Goal: Find specific page/section: Find specific page/section

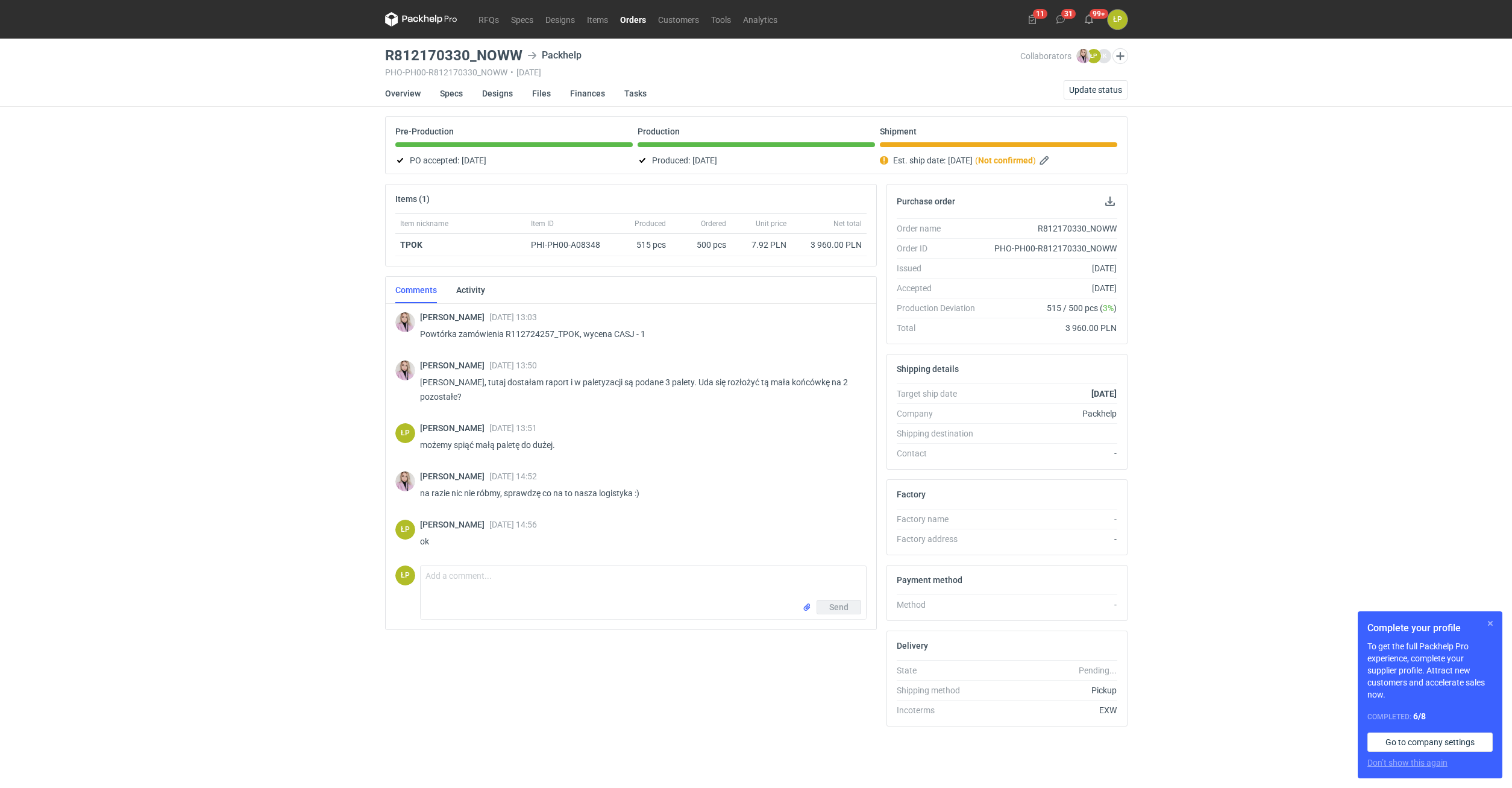
click at [1490, 626] on button "button" at bounding box center [1491, 623] width 14 height 14
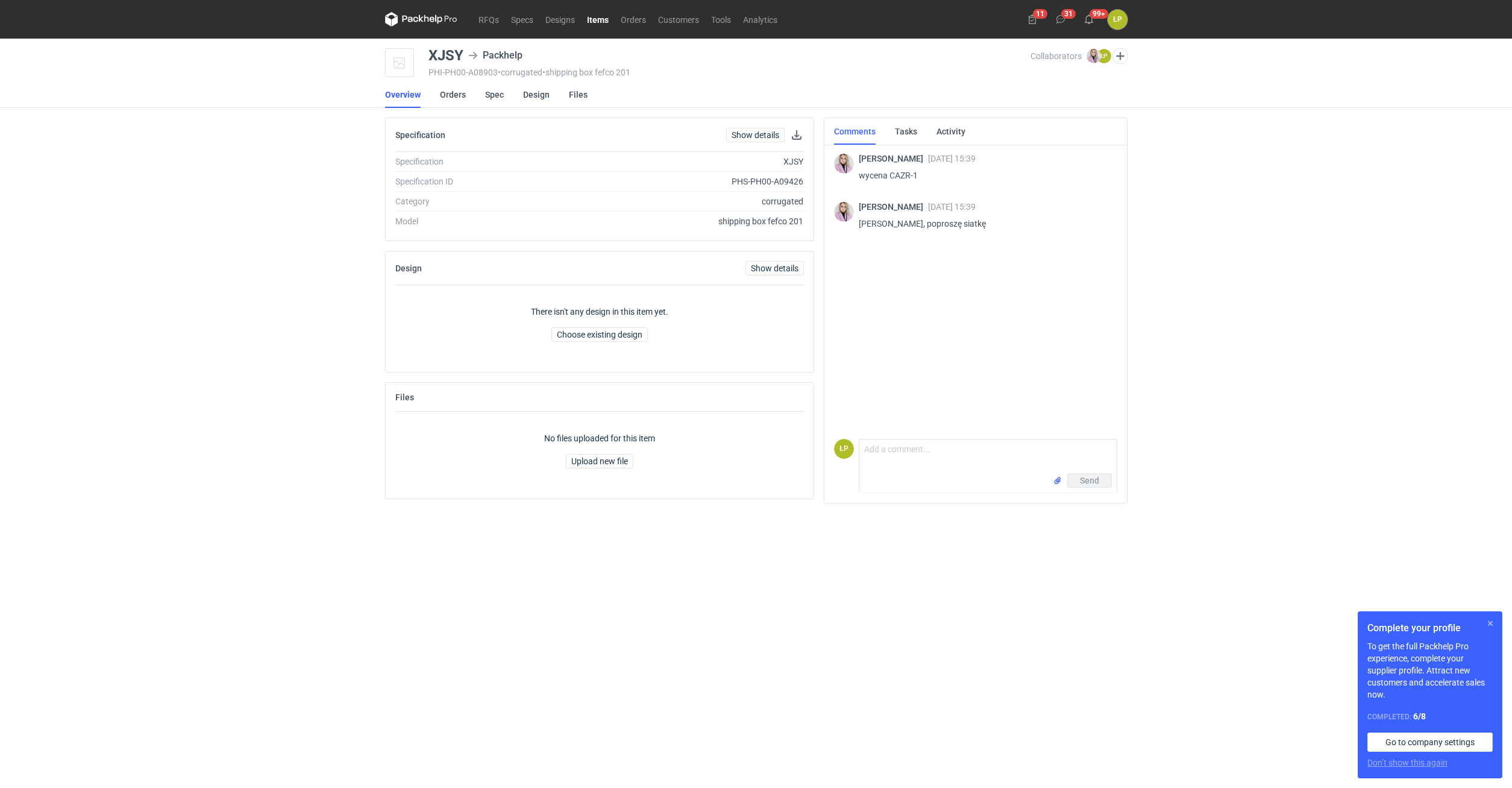
click at [1490, 618] on button "button" at bounding box center [1491, 623] width 14 height 14
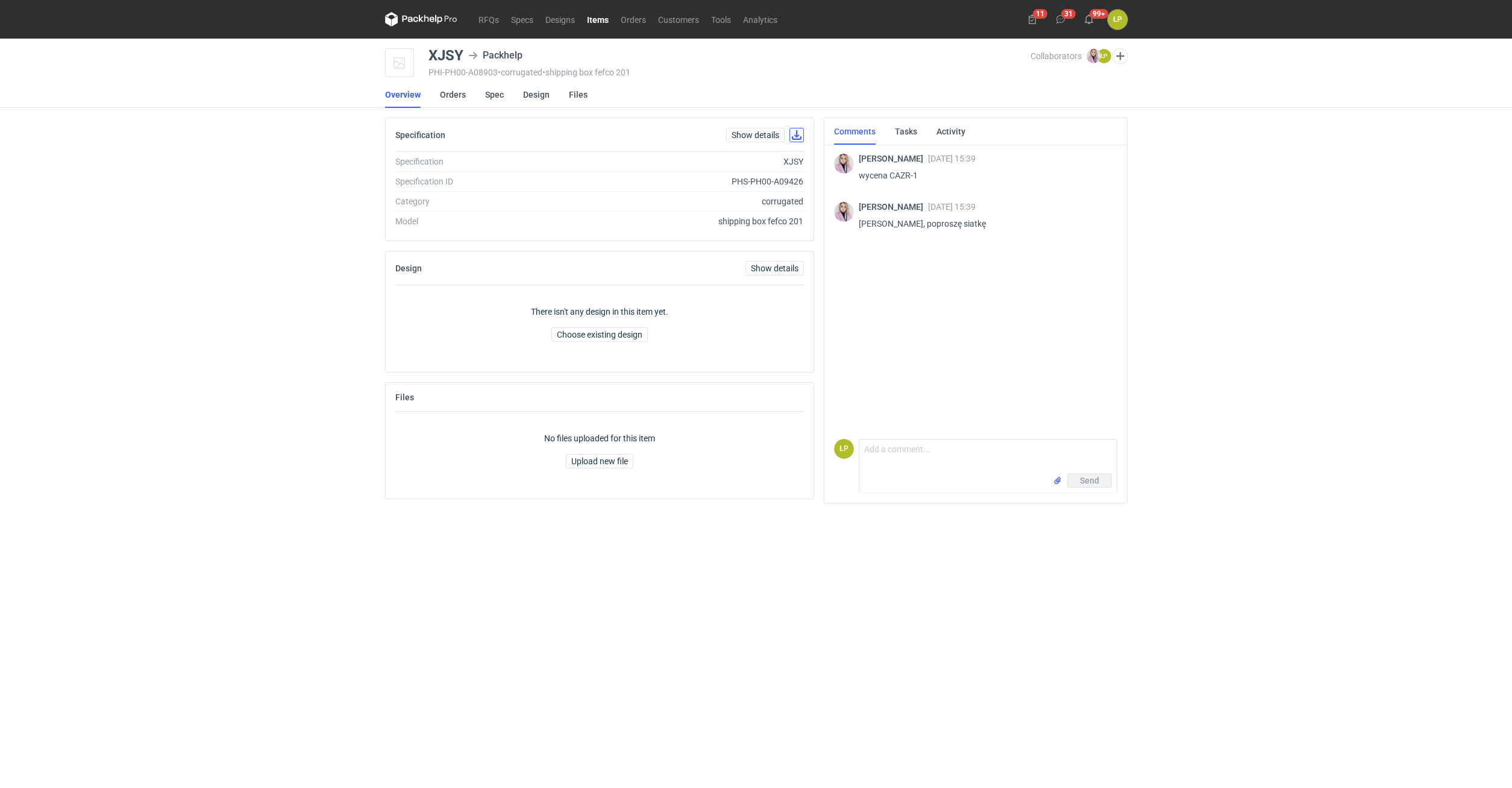
click at [798, 138] on button "button" at bounding box center [797, 135] width 14 height 14
click at [1136, 536] on div "RFQs Specs Designs Items Orders Customers Tools Analytics 11 31 99+ ŁP [PERSON_…" at bounding box center [756, 394] width 1512 height 788
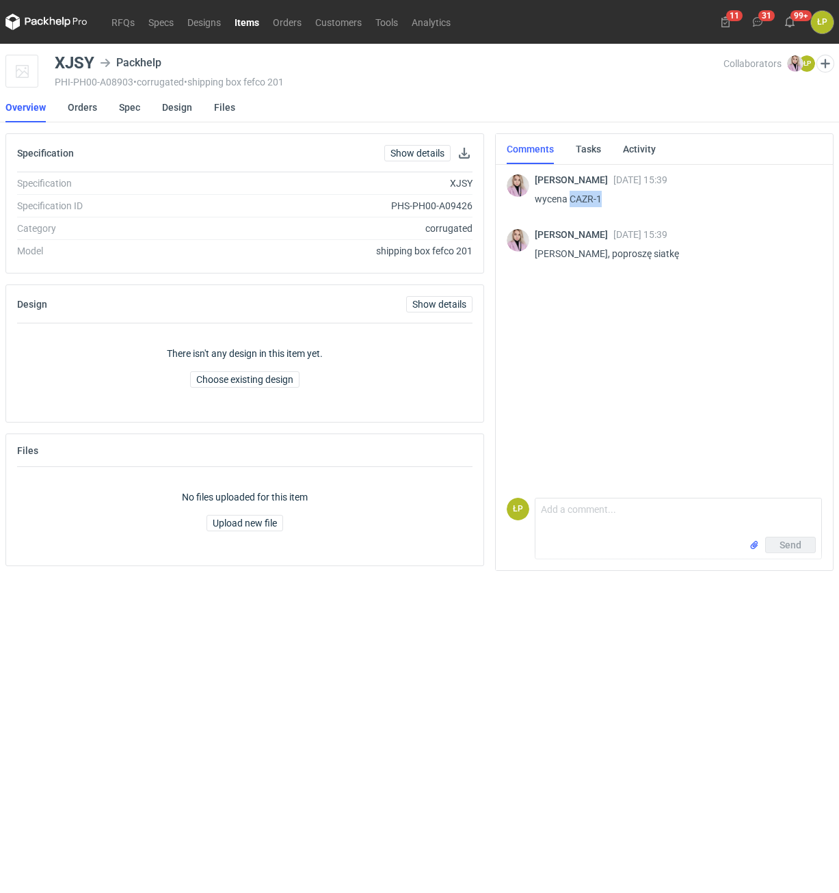
drag, startPoint x: 608, startPoint y: 202, endPoint x: 571, endPoint y: 201, distance: 37.6
click at [571, 201] on p "wycena CAZR-1" at bounding box center [673, 199] width 276 height 16
copy p "CAZR-1"
click at [87, 62] on div "XJSY" at bounding box center [75, 63] width 40 height 16
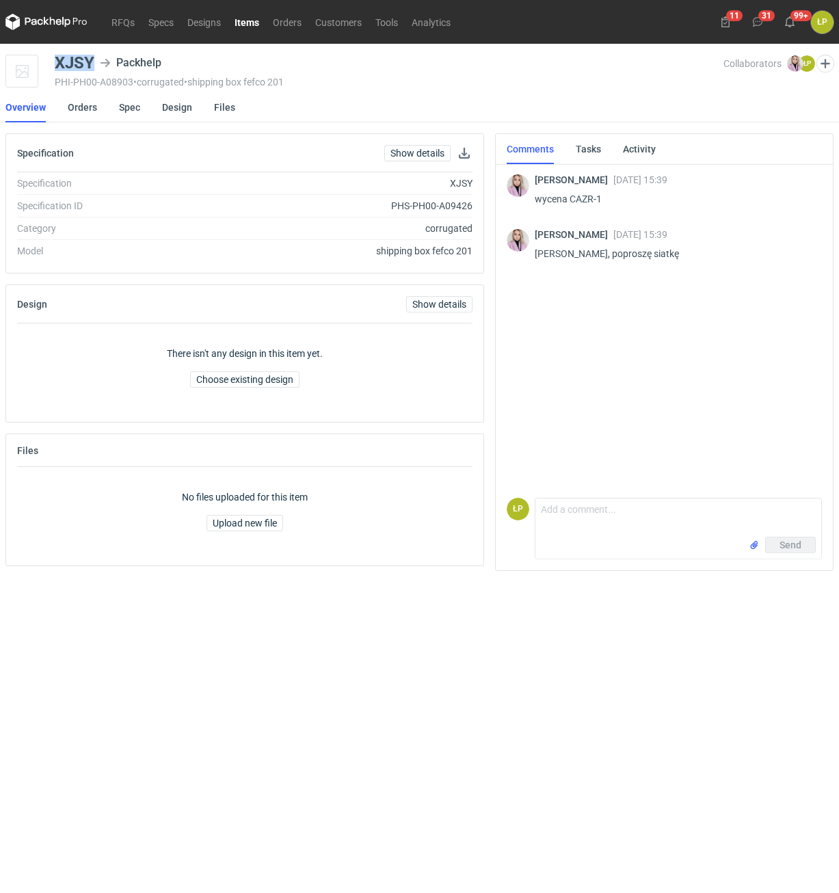
copy div "XJSY"
